Goal: Find specific page/section: Find specific page/section

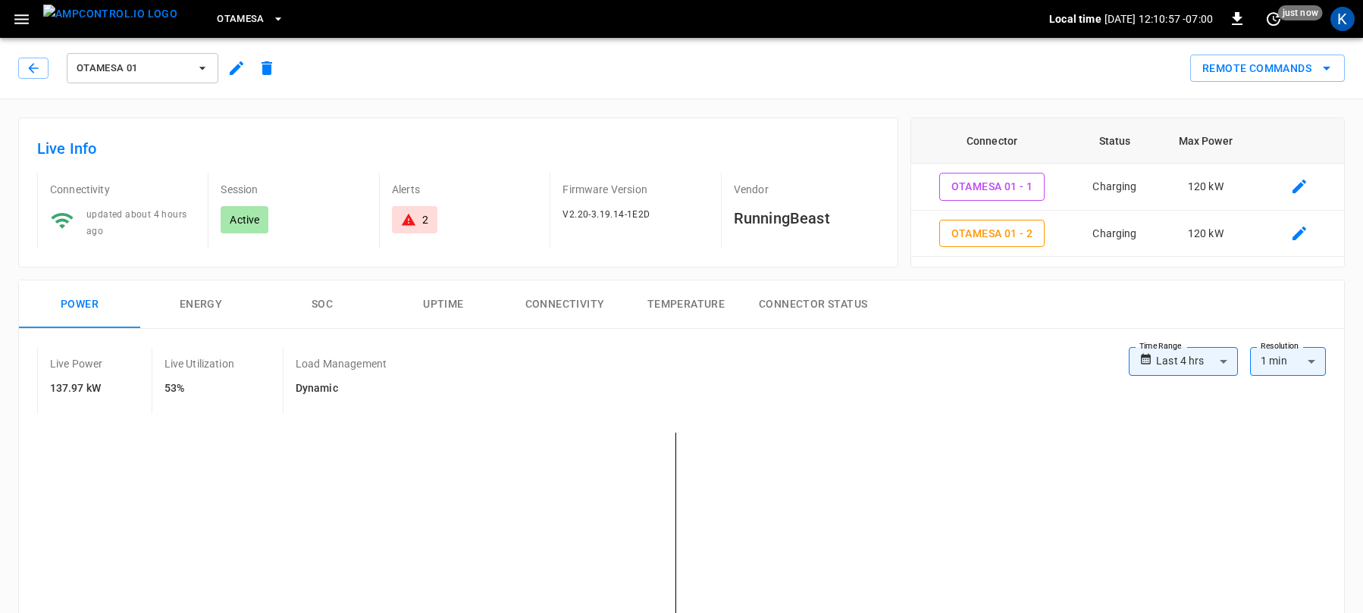
click at [217, 20] on span "OtaMesa" at bounding box center [241, 19] width 48 height 17
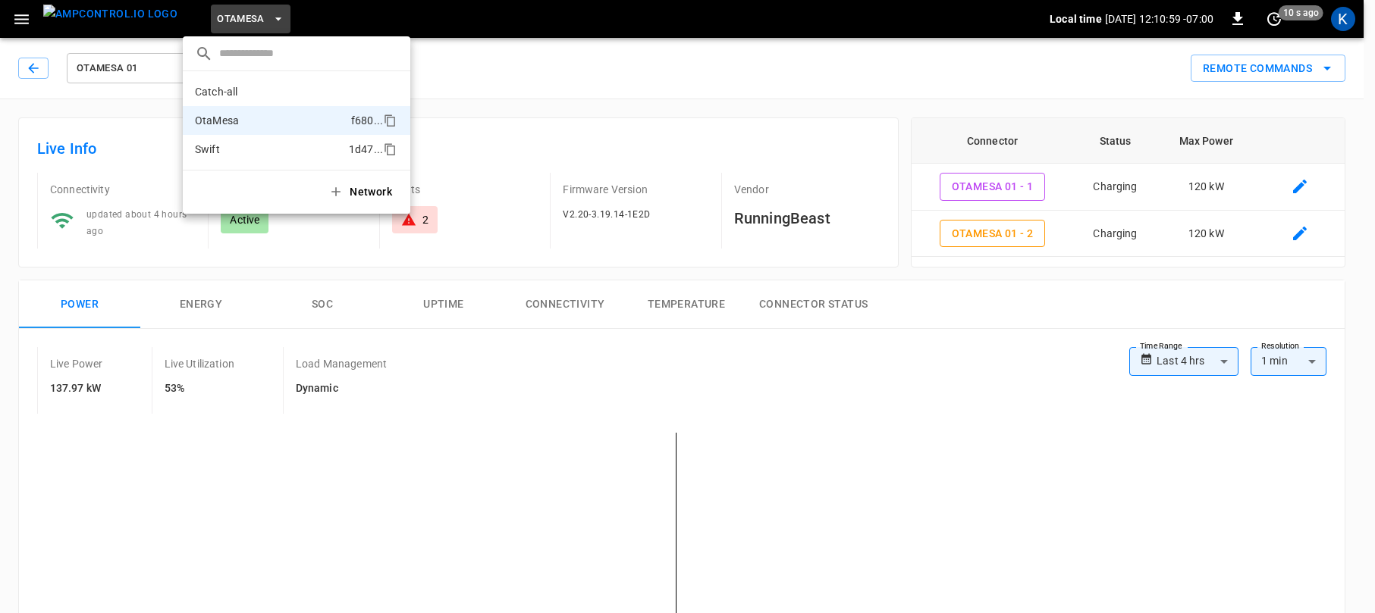
click at [222, 144] on p "Swift" at bounding box center [269, 149] width 148 height 15
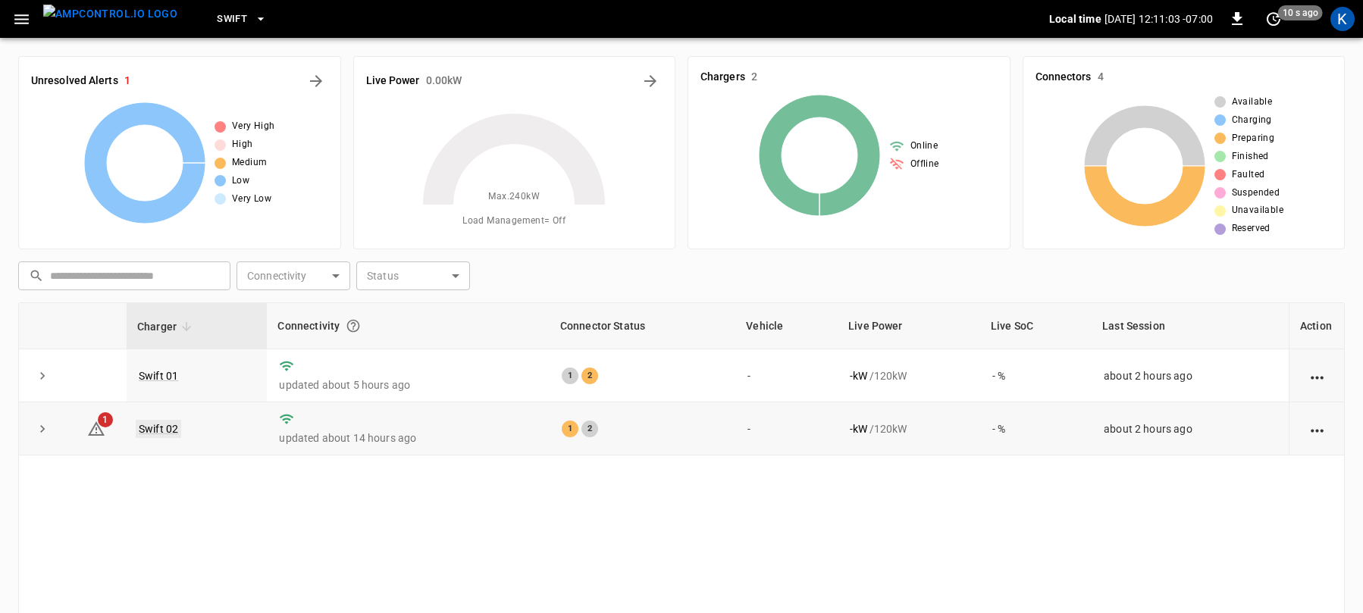
click at [158, 431] on link "Swift 02" at bounding box center [158, 429] width 45 height 18
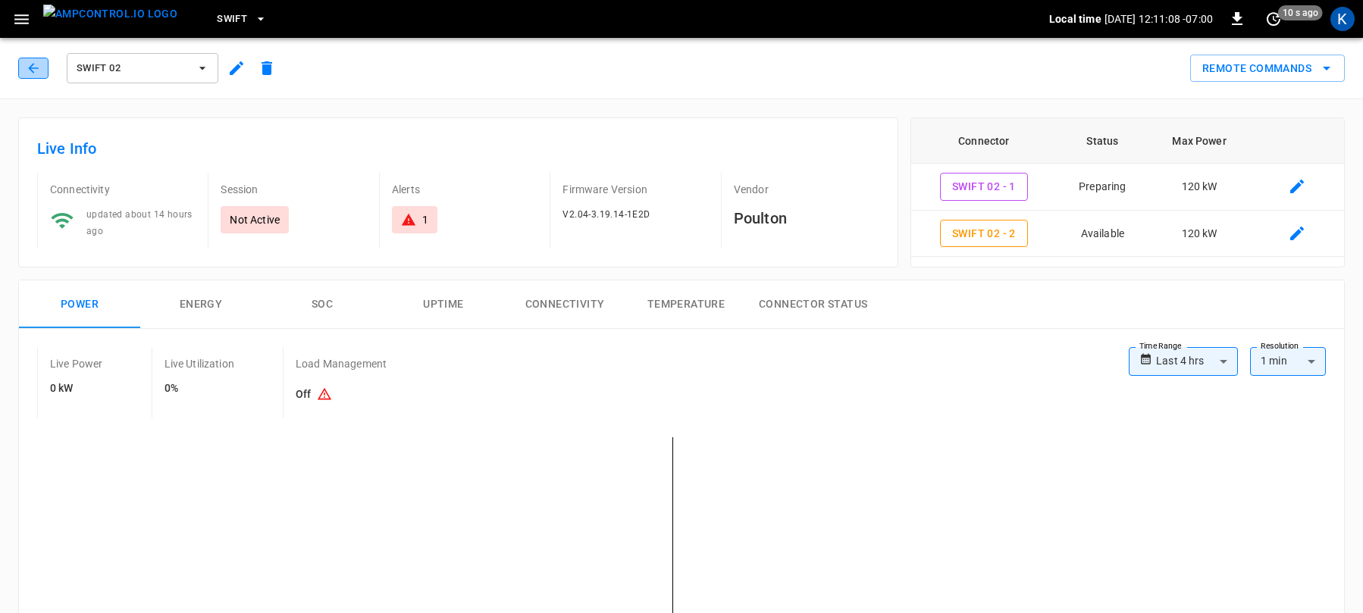
click at [34, 68] on icon "button" at bounding box center [33, 68] width 10 height 10
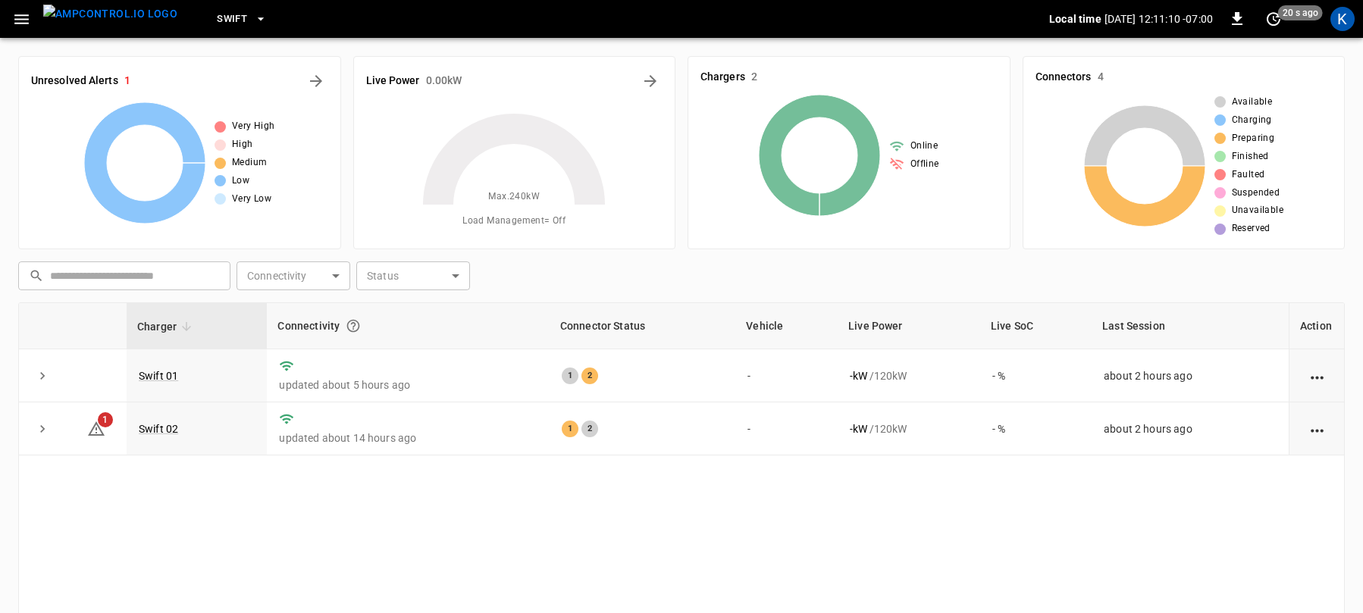
click at [737, 18] on div "Swift" at bounding box center [620, 20] width 860 height 36
